Goal: Transaction & Acquisition: Purchase product/service

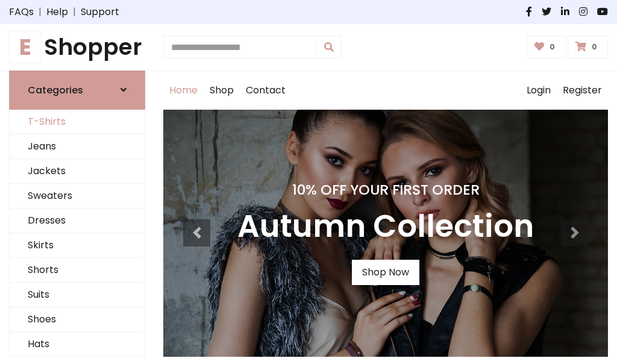
click at [77, 122] on link "T-Shirts" at bounding box center [77, 122] width 135 height 25
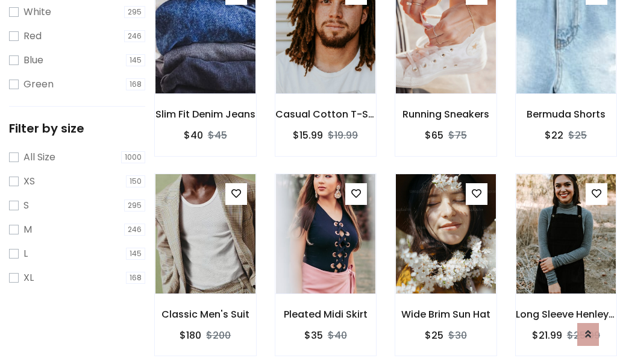
scroll to position [22, 0]
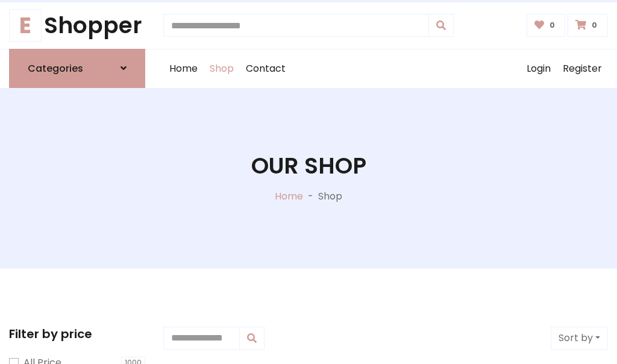
click at [308, 178] on h1 "Our Shop" at bounding box center [308, 165] width 115 height 27
click at [385, 68] on div "Home Shop Contact Log out Login Register" at bounding box center [385, 68] width 444 height 39
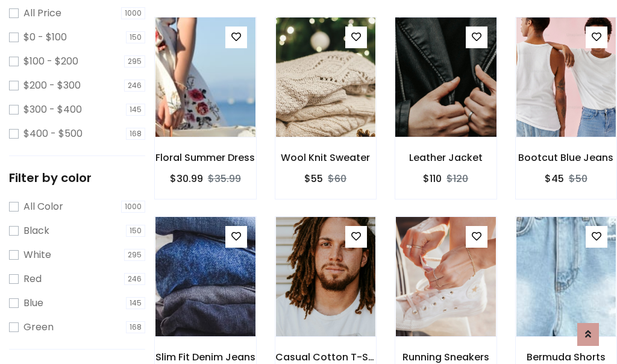
click at [445, 99] on img at bounding box center [445, 77] width 120 height 289
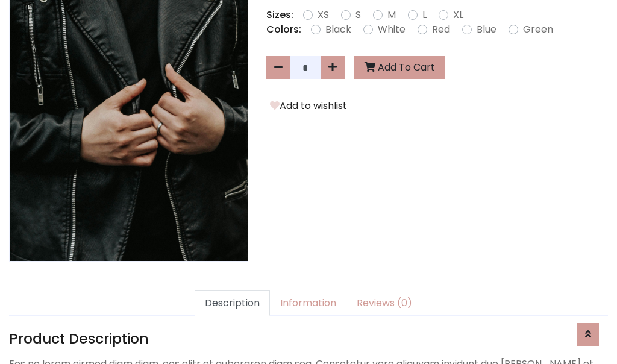
scroll to position [294, 0]
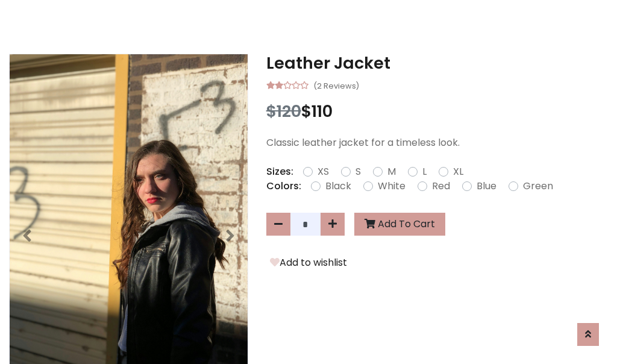
click at [437, 63] on h3 "Leather Jacket" at bounding box center [436, 63] width 341 height 19
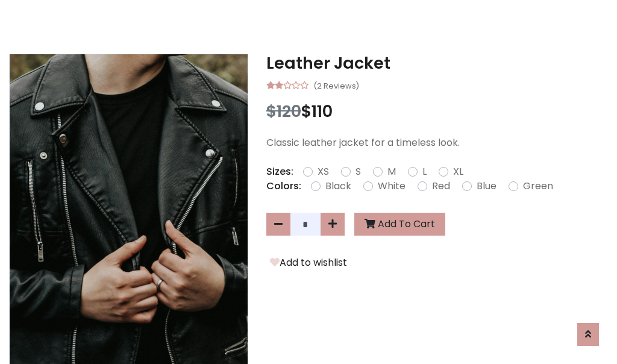
click at [437, 63] on h3 "Leather Jacket" at bounding box center [436, 63] width 341 height 19
